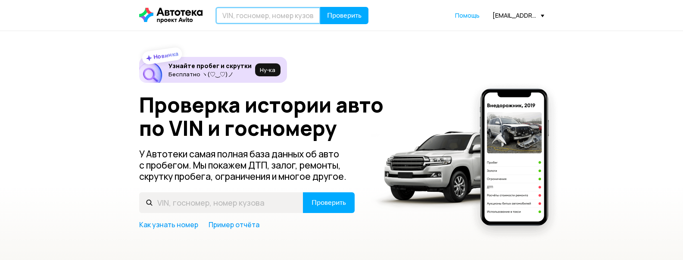
click at [250, 16] on input "text" at bounding box center [267, 15] width 105 height 17
paste input "[URL][DOMAIN_NAME][DOMAIN_NAME]"
click at [320, 7] on button "Проверить" at bounding box center [344, 15] width 48 height 17
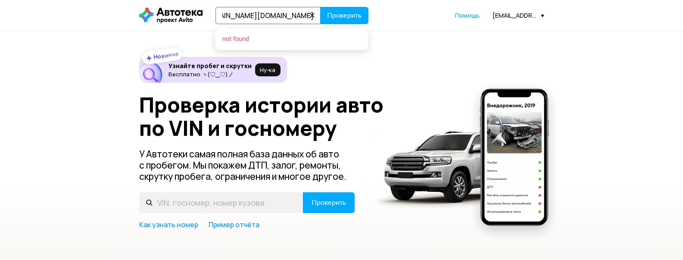
drag, startPoint x: 287, startPoint y: 17, endPoint x: 213, endPoint y: 21, distance: 74.7
click at [213, 21] on div "[URL][DOMAIN_NAME][DOMAIN_NAME] Проверить not found" at bounding box center [254, 15] width 230 height 17
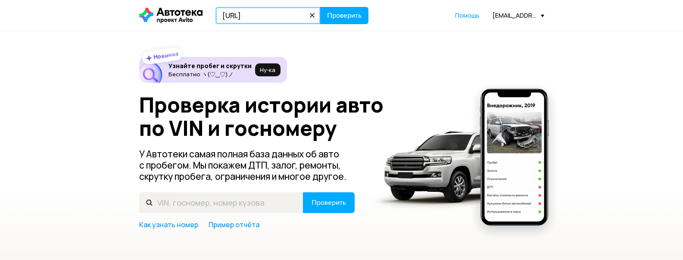
scroll to position [0, 0]
type input "TEASE"
drag, startPoint x: 292, startPoint y: 16, endPoint x: 154, endPoint y: 18, distance: 137.5
click at [154, 18] on div "TEASE Проверить" at bounding box center [254, 15] width 230 height 17
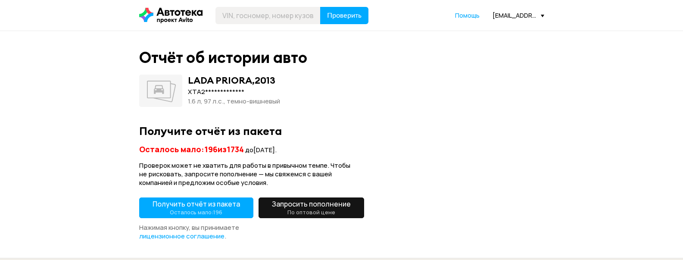
click at [216, 208] on span "Получить отчёт из пакета Осталось мало: 196" at bounding box center [196, 207] width 87 height 17
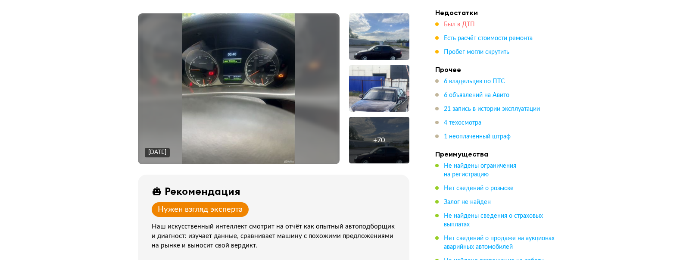
click at [454, 24] on span "Был в ДТП" at bounding box center [459, 25] width 31 height 6
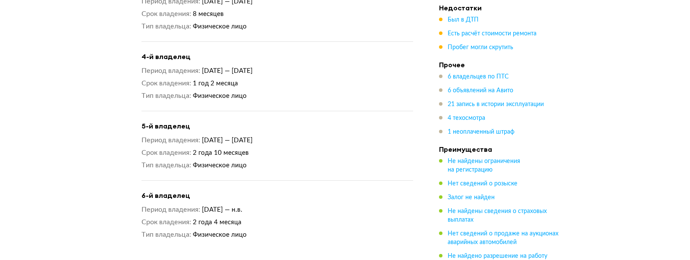
scroll to position [1187, 0]
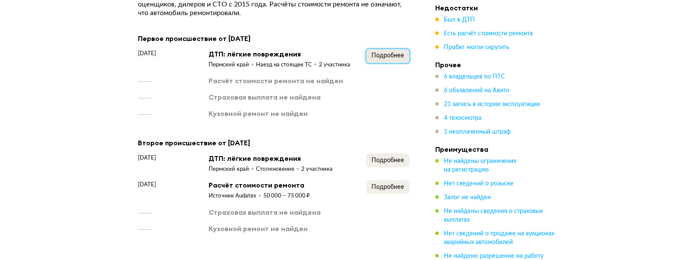
click at [392, 53] on span "Подробнее" at bounding box center [387, 56] width 33 height 6
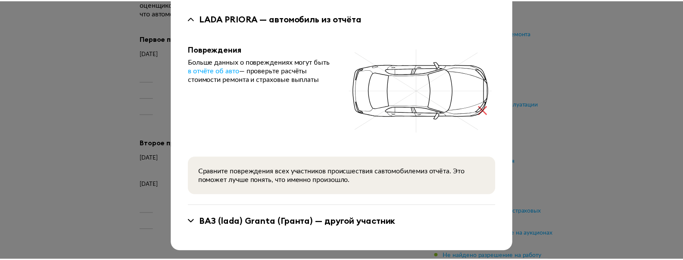
scroll to position [0, 0]
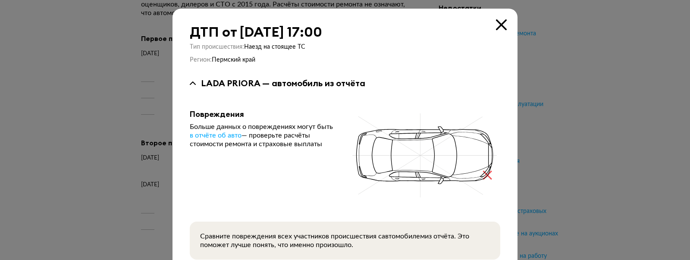
click at [500, 24] on icon at bounding box center [501, 24] width 11 height 11
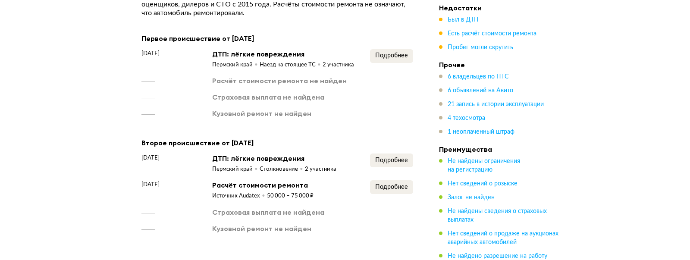
scroll to position [1273, 0]
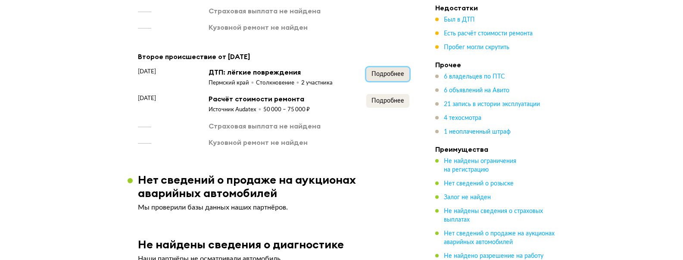
click at [395, 71] on span "Подробнее" at bounding box center [387, 74] width 33 height 6
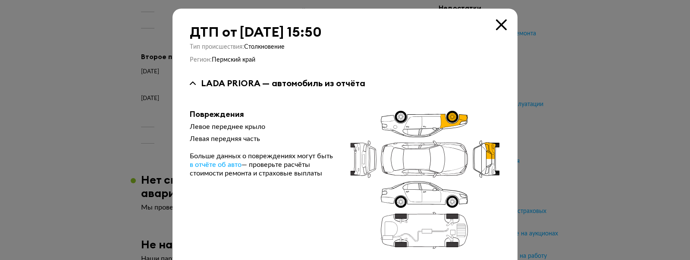
click at [499, 32] on div "ДТП от 30 сентября 2018 года в 15:50 Тип происшествия : Столкновение Регион : П…" at bounding box center [344, 202] width 345 height 387
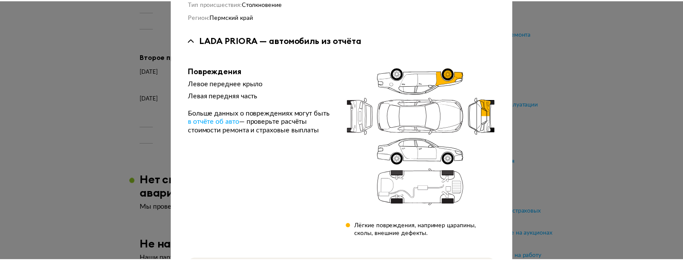
scroll to position [0, 0]
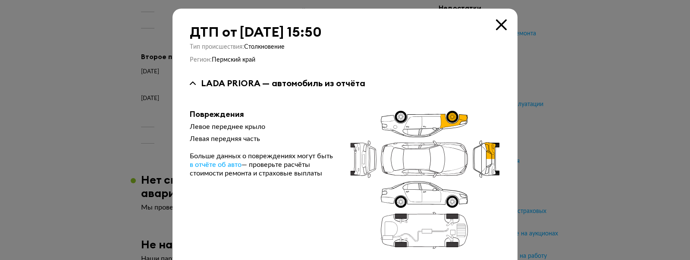
click at [499, 24] on icon at bounding box center [501, 24] width 11 height 11
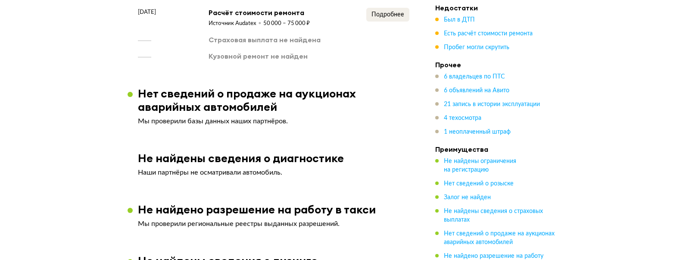
scroll to position [1273, 0]
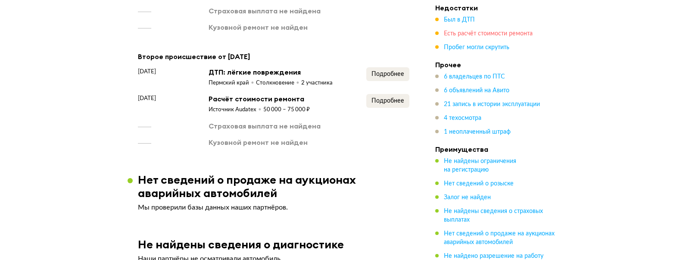
click at [468, 32] on span "Есть расчёт стоимости ремонта" at bounding box center [488, 34] width 89 height 6
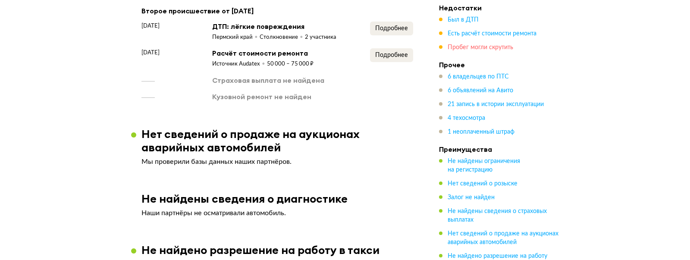
scroll to position [1320, 0]
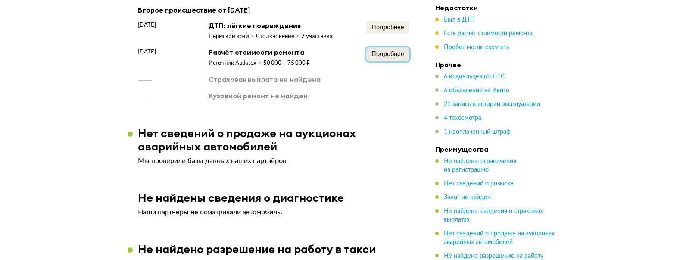
click at [378, 53] on span "Подробнее" at bounding box center [387, 54] width 33 height 6
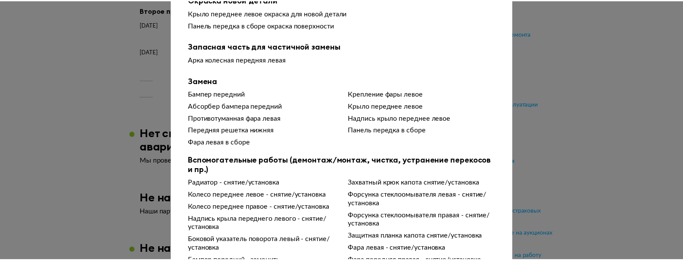
scroll to position [0, 0]
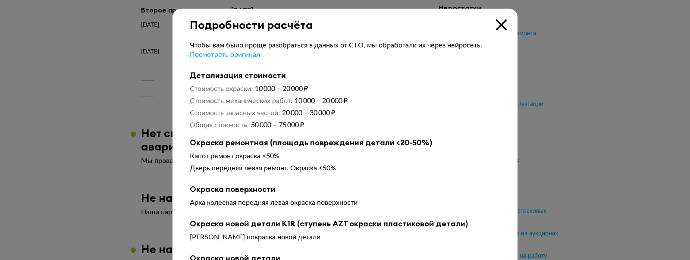
click at [498, 22] on icon at bounding box center [501, 24] width 11 height 11
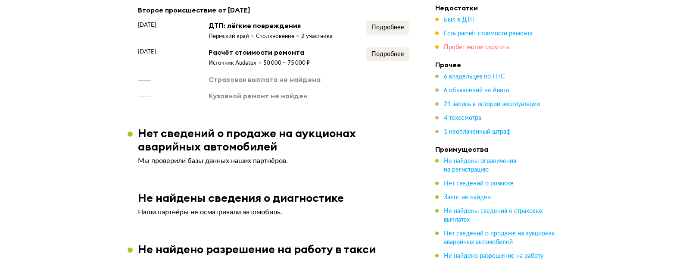
click at [486, 46] on span "Пробег могли скрутить" at bounding box center [477, 47] width 66 height 6
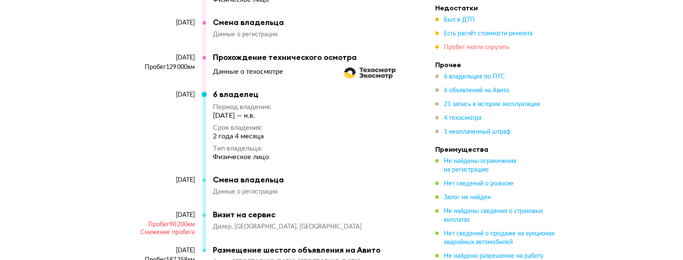
scroll to position [4480, 0]
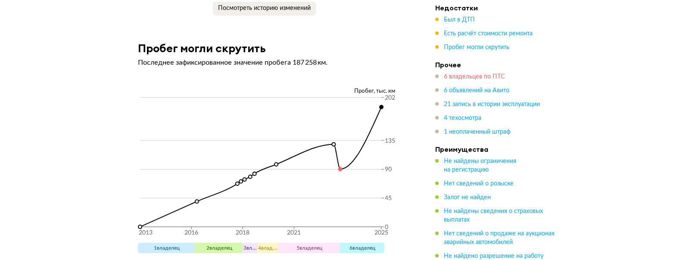
click at [472, 77] on span "6 владельцев по ПТС" at bounding box center [474, 77] width 61 height 6
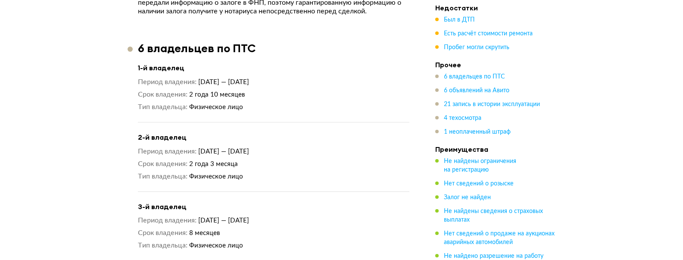
scroll to position [549, 0]
